Goal: Entertainment & Leisure: Consume media (video, audio)

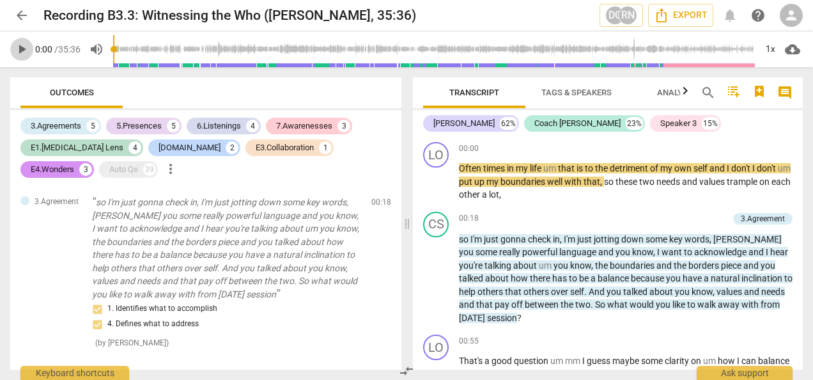
click at [26, 43] on span "play_arrow" at bounding box center [21, 49] width 15 height 15
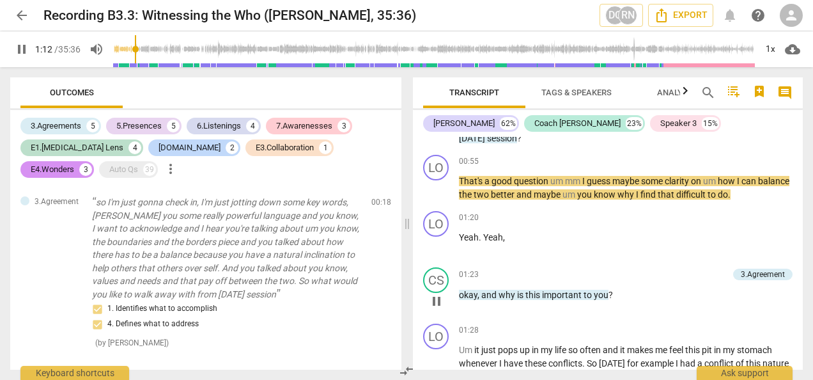
scroll to position [192, 0]
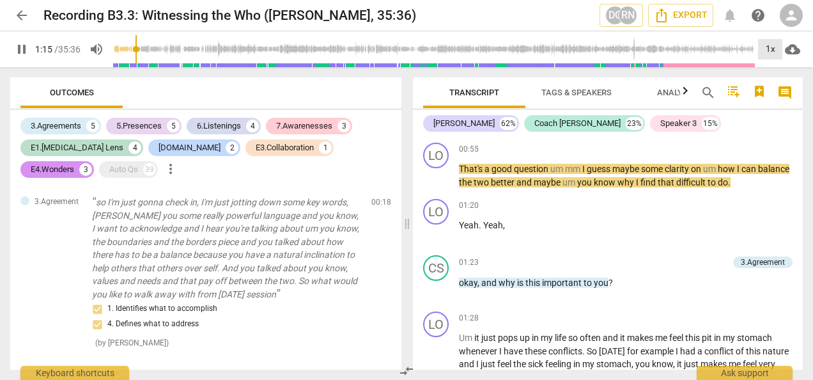
click at [764, 54] on div "1x" at bounding box center [770, 49] width 24 height 20
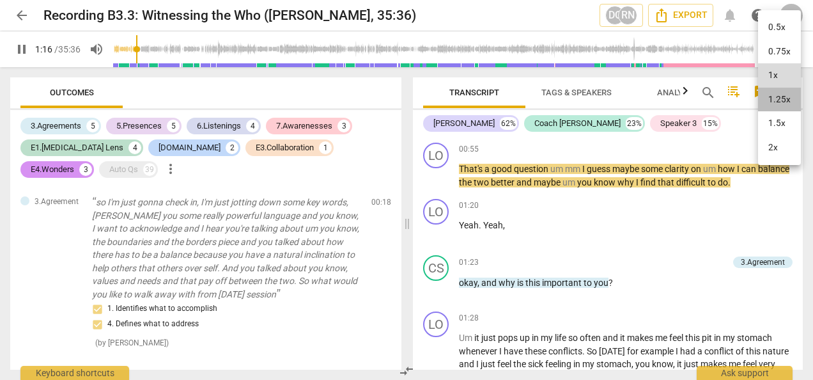
click at [781, 103] on li "1.25x" at bounding box center [779, 100] width 43 height 24
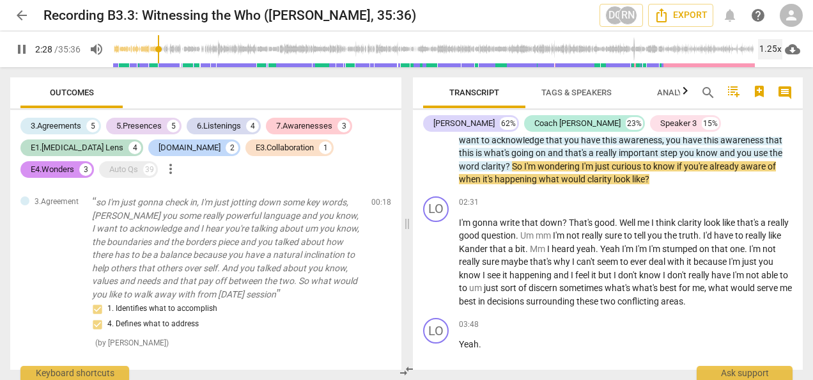
scroll to position [575, 0]
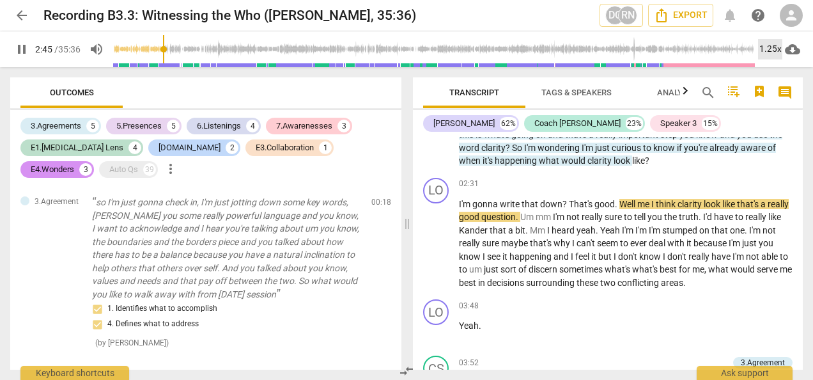
click at [776, 40] on div "1.25x" at bounding box center [770, 49] width 24 height 20
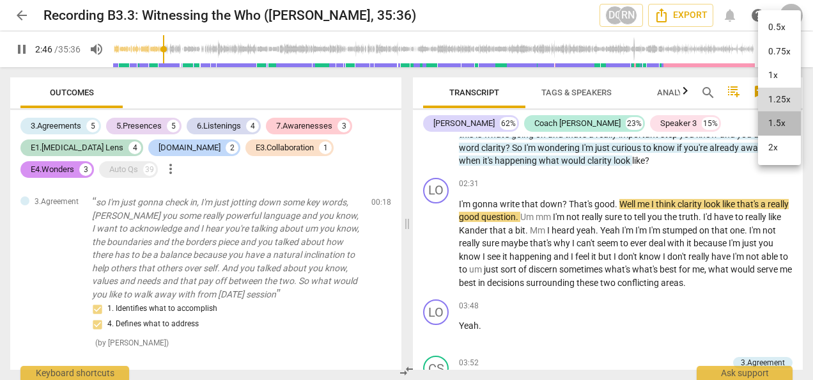
click at [782, 120] on li "1.5x" at bounding box center [779, 123] width 43 height 24
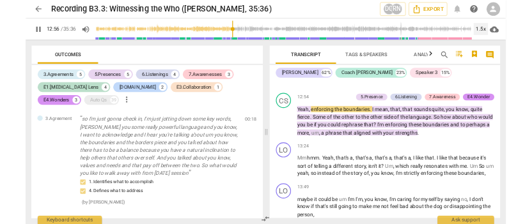
scroll to position [2670, 0]
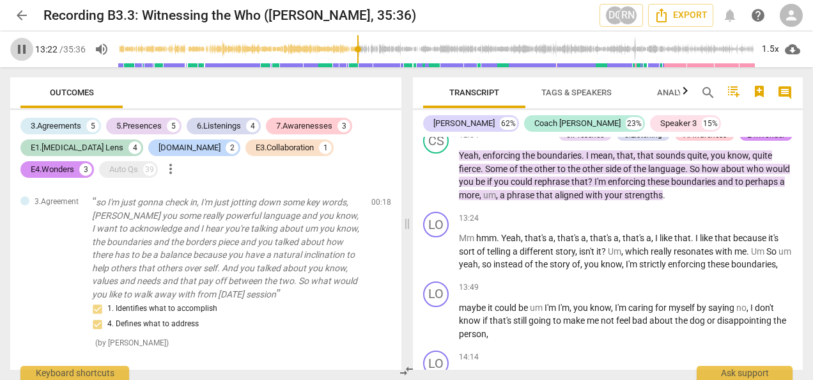
click at [17, 56] on button "pause" at bounding box center [21, 49] width 23 height 23
click at [22, 45] on span "play_arrow" at bounding box center [21, 49] width 15 height 15
click at [22, 45] on span "pause" at bounding box center [21, 49] width 15 height 15
click at [22, 45] on span "play_arrow" at bounding box center [21, 49] width 15 height 15
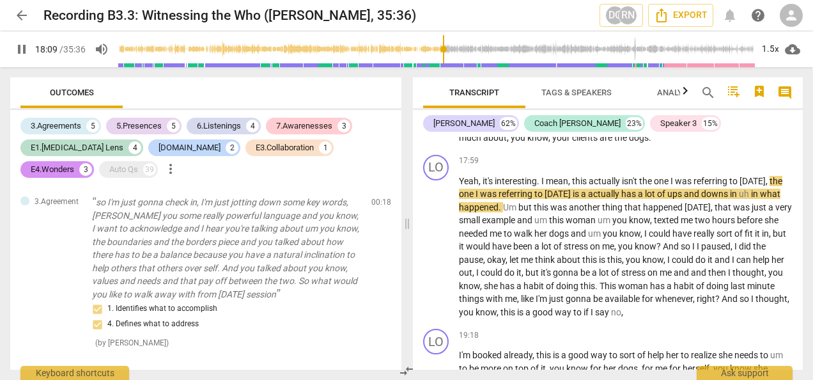
scroll to position [3646, 0]
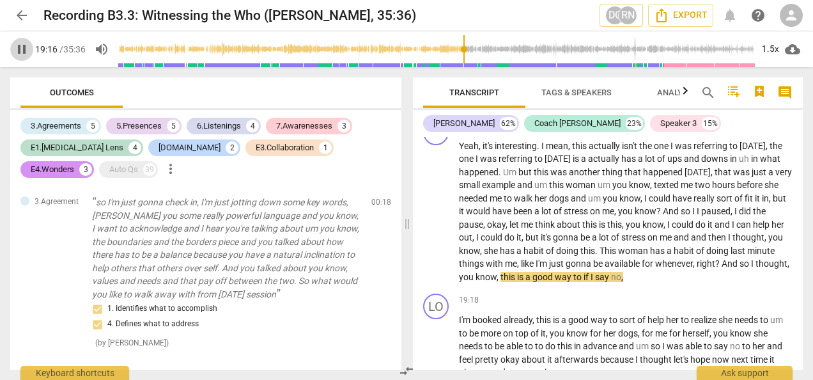
click at [15, 51] on span "pause" at bounding box center [21, 49] width 15 height 15
click at [16, 50] on span "play_arrow" at bounding box center [21, 49] width 15 height 15
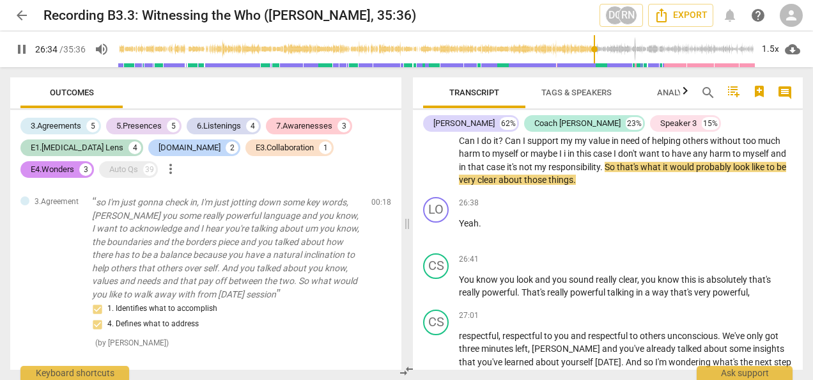
scroll to position [4989, 0]
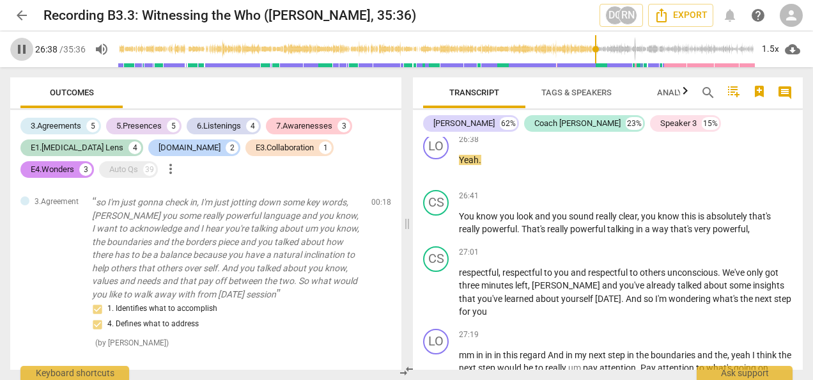
click at [24, 52] on span "pause" at bounding box center [21, 49] width 15 height 15
click at [17, 42] on span "play_arrow" at bounding box center [21, 49] width 15 height 15
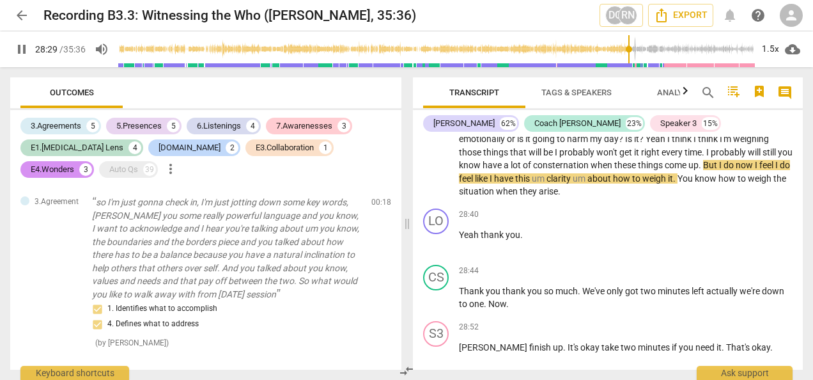
scroll to position [5308, 0]
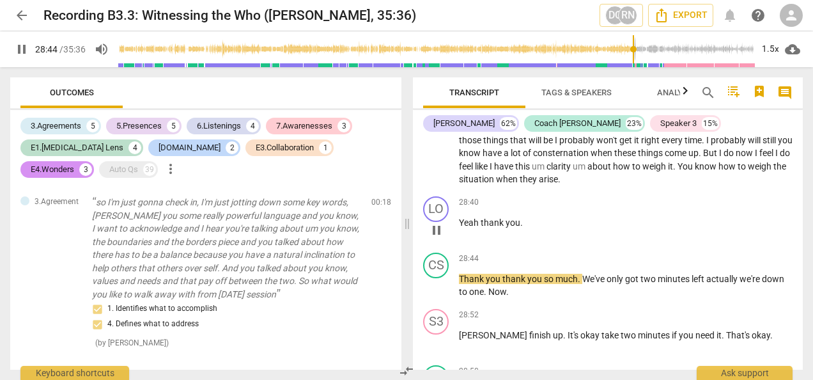
click at [537, 242] on div "28:40 keyboard_arrow_right Yeah thank you ." at bounding box center [626, 219] width 334 height 46
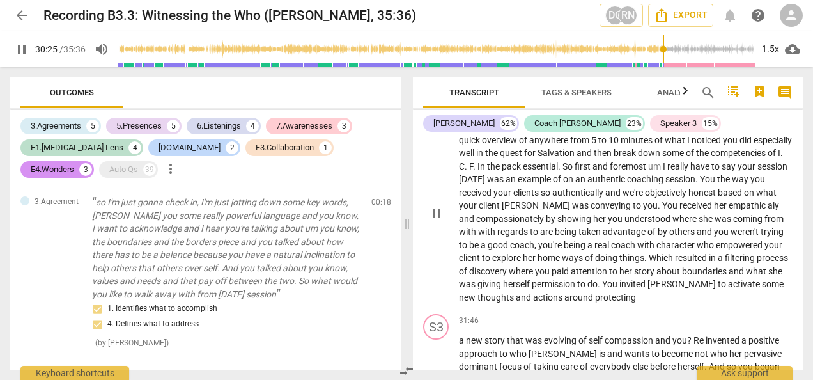
scroll to position [6203, 0]
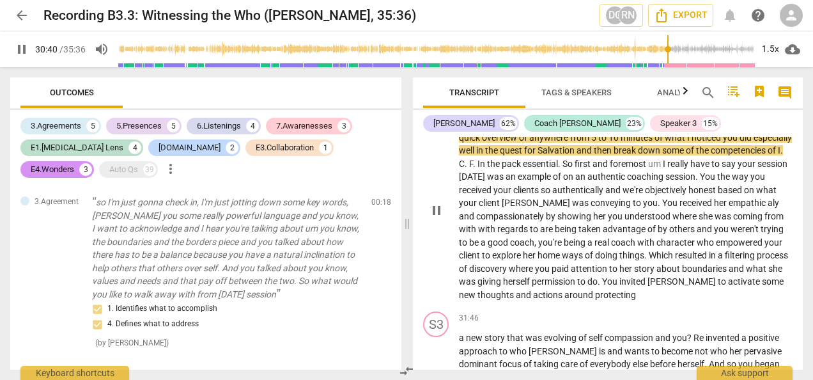
click at [513, 195] on span "your" at bounding box center [503, 190] width 20 height 10
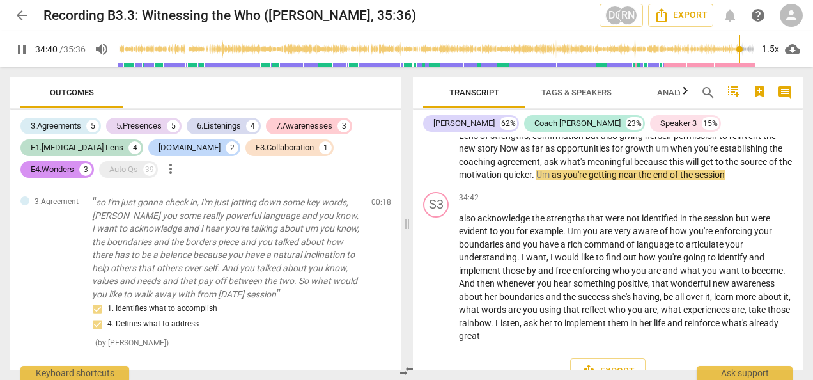
scroll to position [6878, 0]
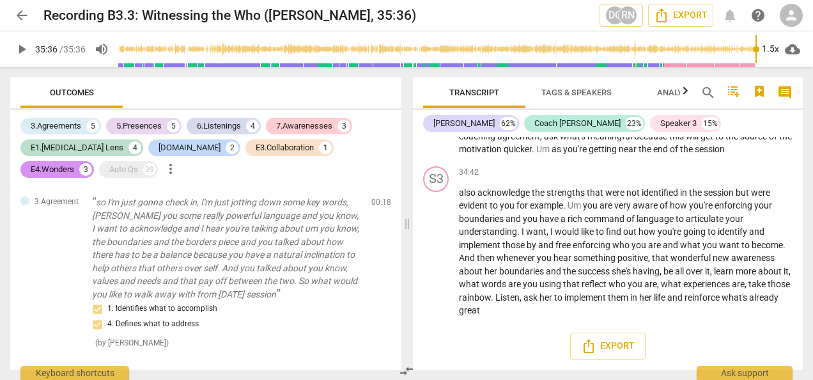
type input "2136"
